Goal: Transaction & Acquisition: Purchase product/service

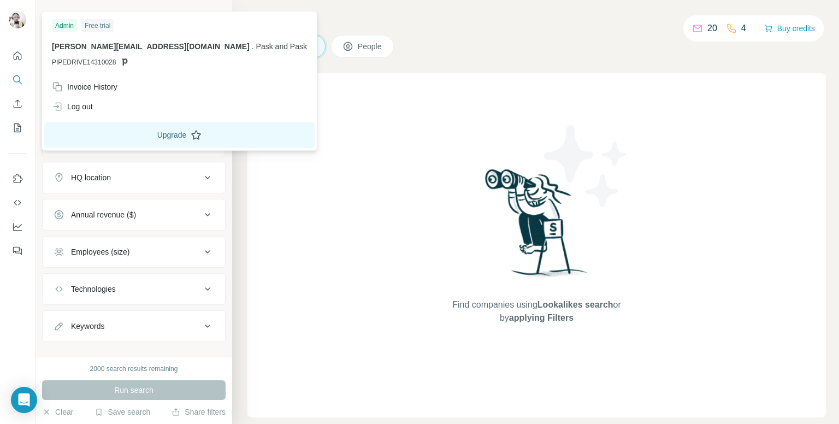
click at [112, 140] on button "Upgrade" at bounding box center [179, 135] width 270 height 26
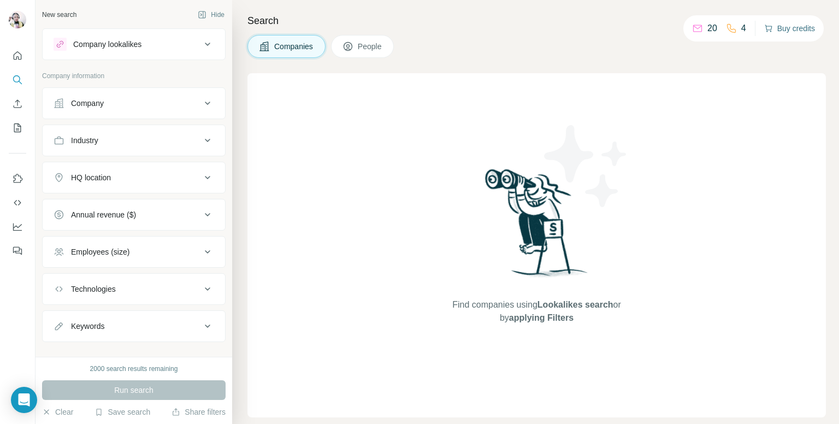
click at [787, 27] on button "Buy credits" at bounding box center [789, 28] width 51 height 15
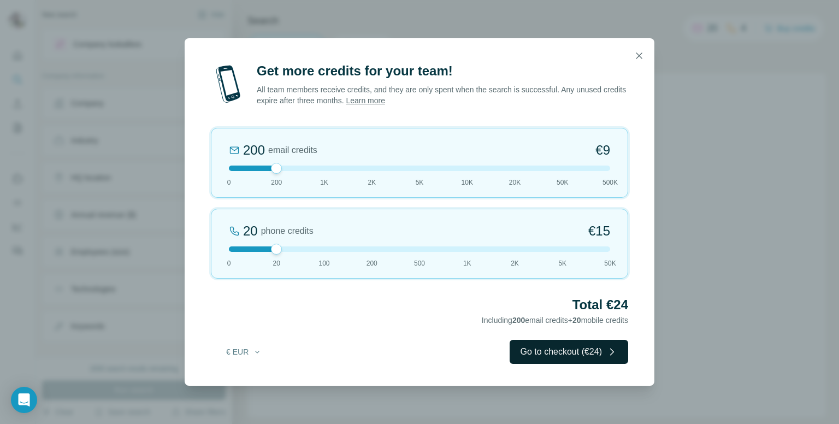
click at [548, 354] on button "Go to checkout (€24)" at bounding box center [569, 352] width 119 height 24
